Goal: Transaction & Acquisition: Obtain resource

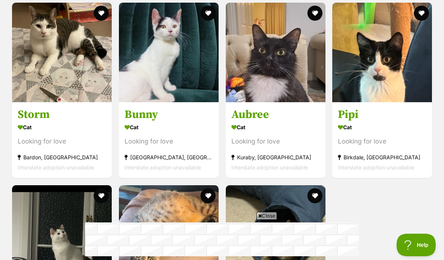
scroll to position [1034, 0]
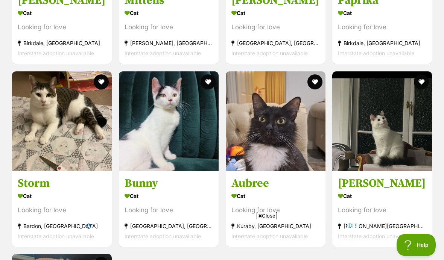
scroll to position [997, 0]
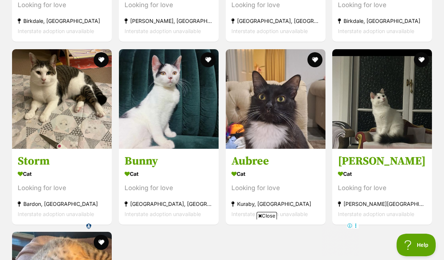
click at [142, 125] on img at bounding box center [169, 99] width 100 height 100
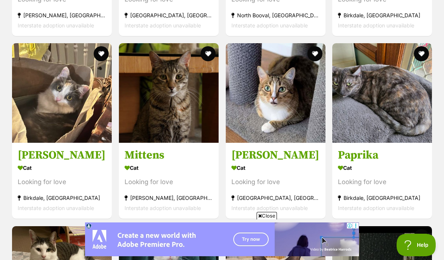
scroll to position [0, 0]
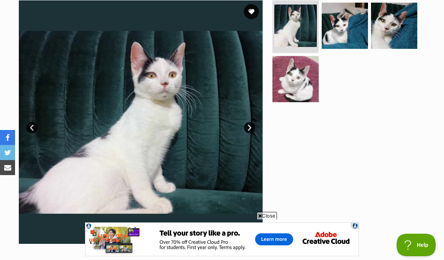
scroll to position [155, 0]
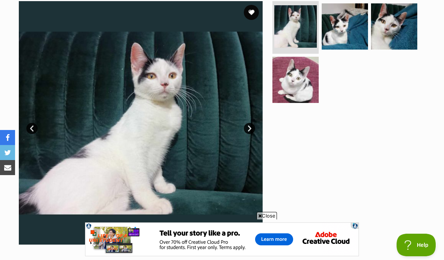
click at [398, 26] on img at bounding box center [394, 26] width 46 height 46
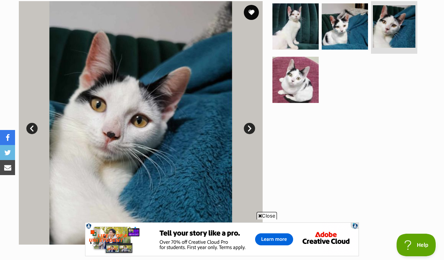
click at [288, 83] on img at bounding box center [295, 80] width 46 height 46
